Goal: Book appointment/travel/reservation

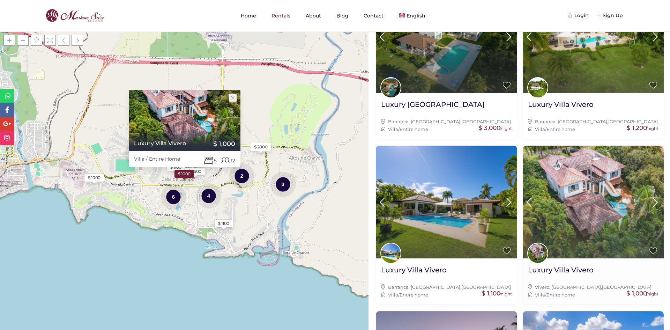
scroll to position [384, 0]
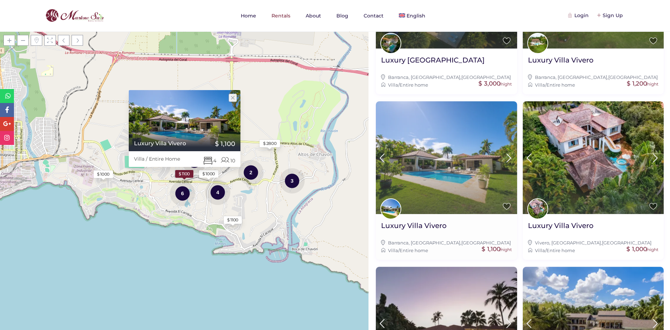
click at [482, 176] on img at bounding box center [446, 157] width 141 height 113
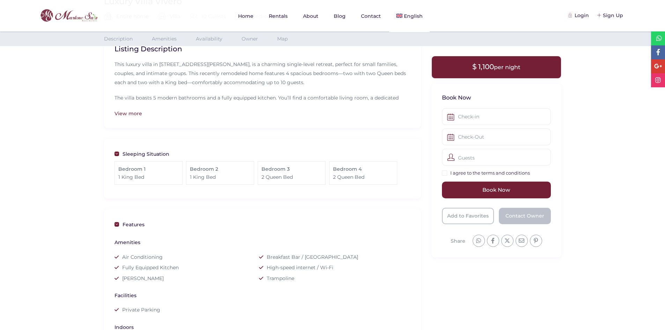
scroll to position [209, 0]
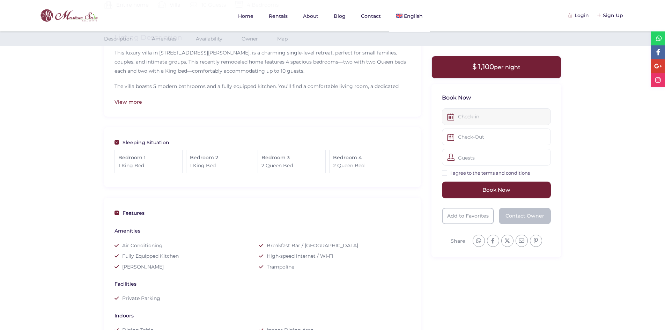
click at [479, 116] on input "text" at bounding box center [496, 116] width 109 height 17
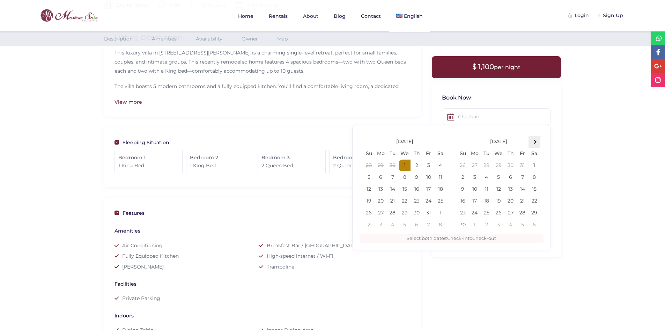
click at [535, 144] on th at bounding box center [534, 142] width 12 height 12
click at [534, 141] on span at bounding box center [534, 142] width 4 height 4
click at [534, 138] on th at bounding box center [534, 142] width 12 height 12
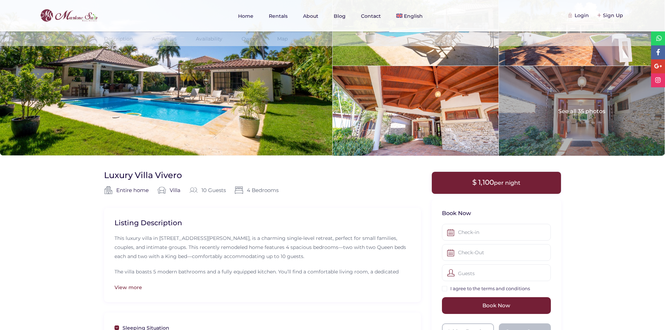
scroll to position [0, 0]
